Goal: Transaction & Acquisition: Purchase product/service

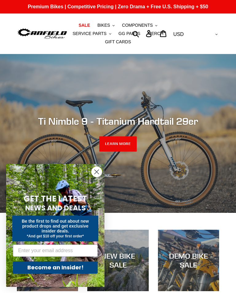
click at [92, 177] on icon "Close dialog" at bounding box center [96, 171] width 11 height 11
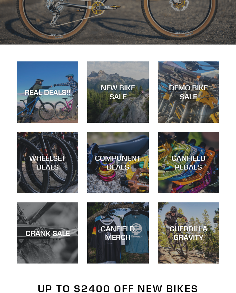
scroll to position [153, 0]
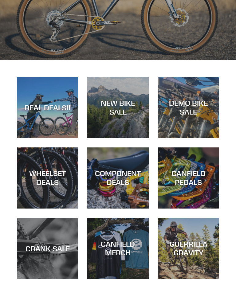
click at [190, 109] on div "DEMO BIKE SALE" at bounding box center [188, 108] width 61 height 18
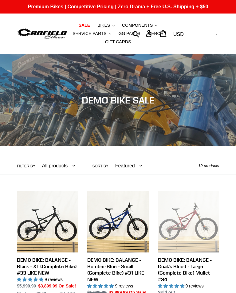
click at [101, 21] on button "BIKES .cls-1{fill:#231f20}" at bounding box center [105, 25] width 23 height 8
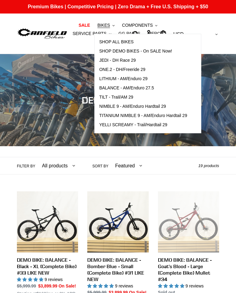
click at [107, 68] on span "ONE.2 - DH/Freeride 29" at bounding box center [122, 69] width 46 height 5
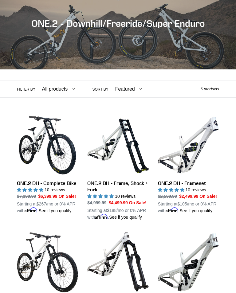
scroll to position [80, 0]
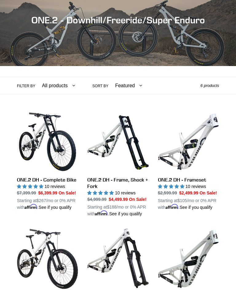
click at [93, 185] on link "ONE.2 DH - Frame, Shock + Fork" at bounding box center [117, 164] width 61 height 106
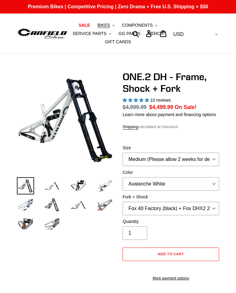
select select "highest-rating"
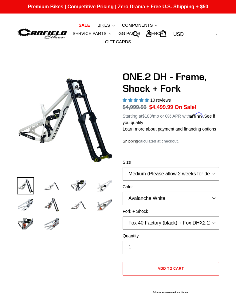
click at [213, 202] on select "Avalanche White Bentonite Grey" at bounding box center [170, 199] width 96 height 14
select select "Bentonite Grey"
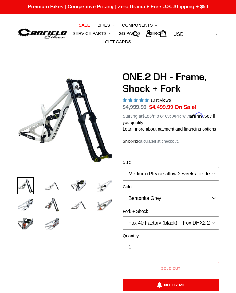
click at [50, 207] on img at bounding box center [51, 204] width 17 height 17
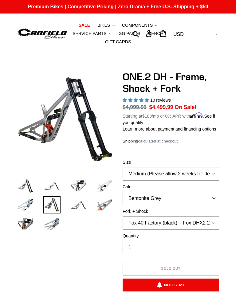
click at [213, 205] on select "Avalanche White Bentonite Grey" at bounding box center [170, 199] width 96 height 14
click at [213, 180] on select "Medium (Please allow 2 weeks for delivery) Large (Sold Out)" at bounding box center [170, 174] width 96 height 14
click at [209, 228] on select "Fox 40 Factory (black) + Fox DHX2 250x75 Fox 40 Factory (orange) + Fox DHX2 250…" at bounding box center [170, 223] width 96 height 14
click at [140, 33] on link "GG PARTS" at bounding box center [129, 33] width 28 height 8
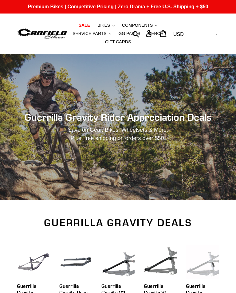
click at [108, 23] on span "BIKES" at bounding box center [103, 25] width 13 height 5
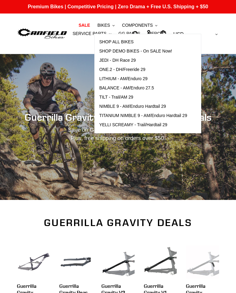
click at [148, 69] on link "ONE.2 - DH/Freeride 29" at bounding box center [143, 69] width 97 height 9
